Goal: Check status

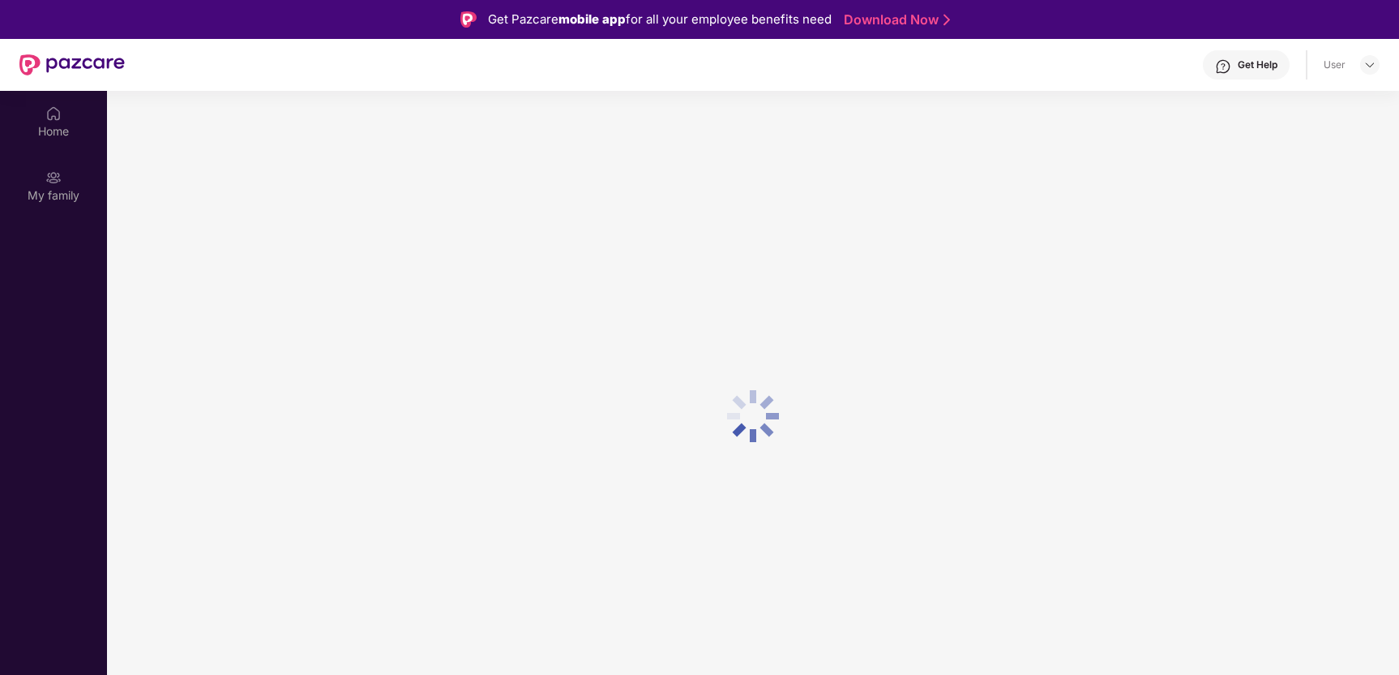
scroll to position [91, 0]
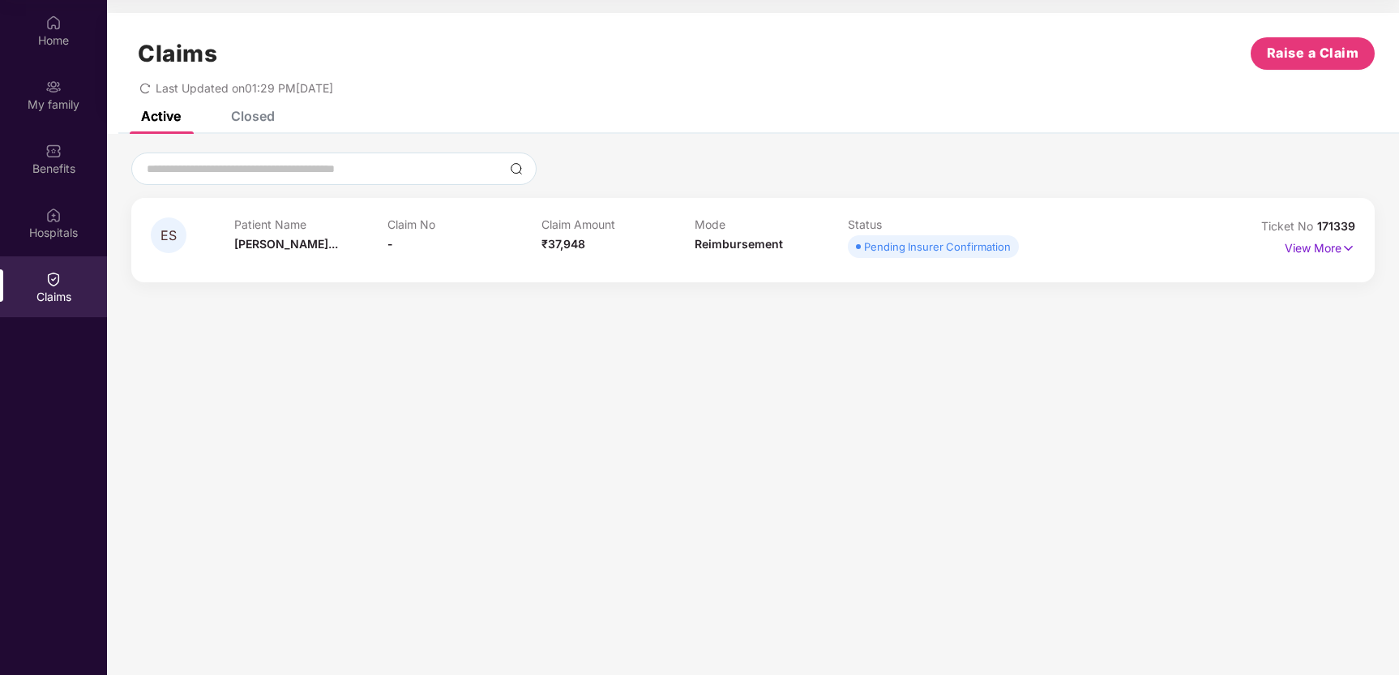
click at [161, 232] on span "ES" at bounding box center [169, 236] width 16 height 14
click at [294, 246] on span "[PERSON_NAME]..." at bounding box center [286, 244] width 104 height 14
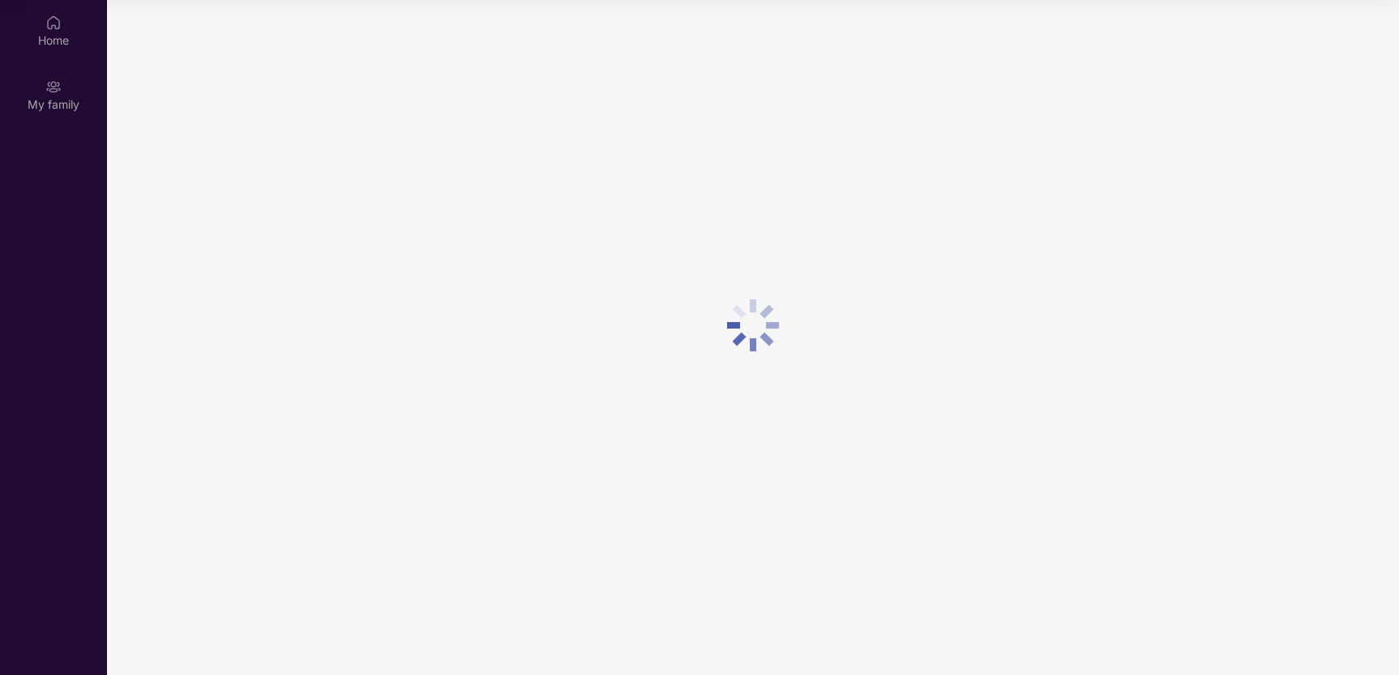
scroll to position [91, 0]
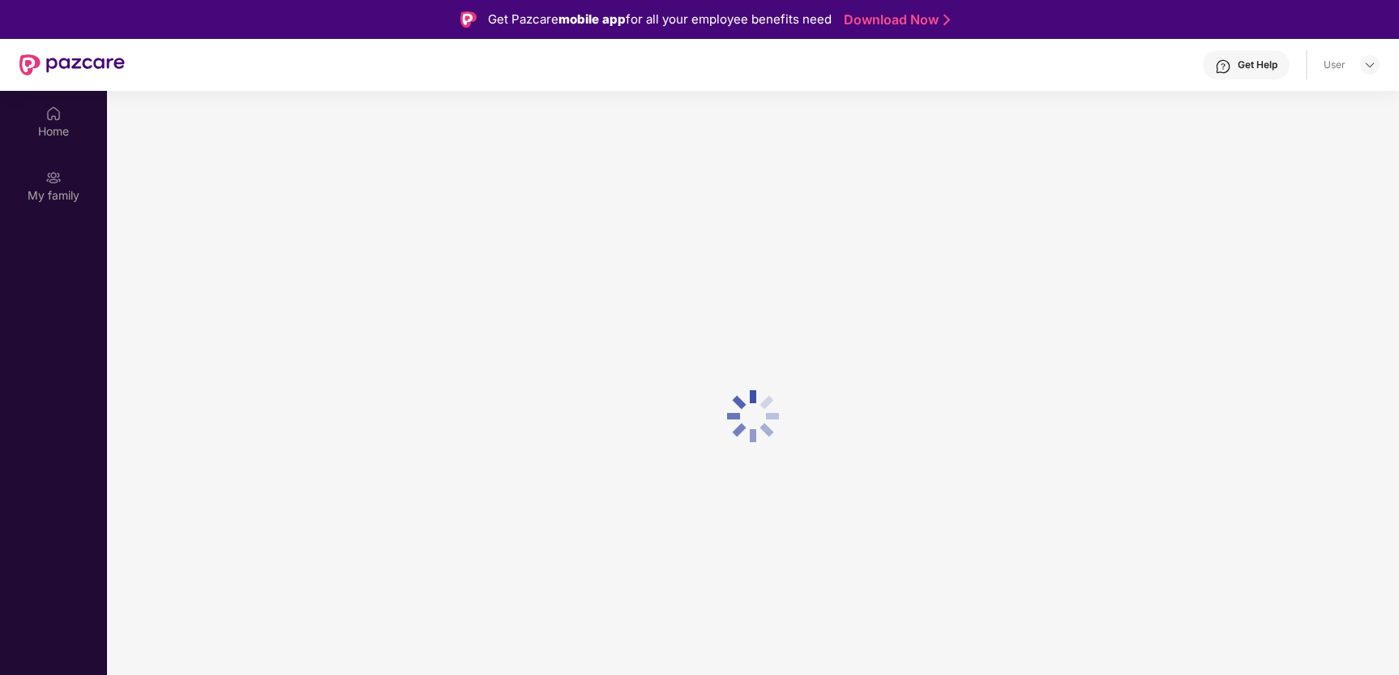
scroll to position [91, 0]
